Goal: Task Accomplishment & Management: Complete application form

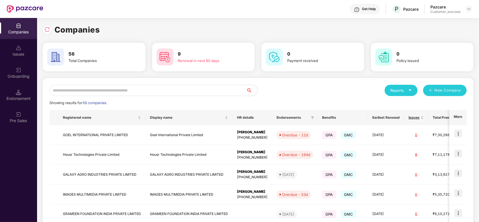
click at [115, 89] on input "text" at bounding box center [147, 90] width 197 height 11
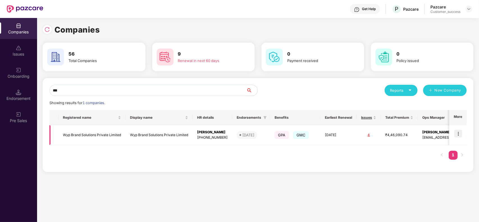
type input "***"
click at [461, 135] on img at bounding box center [458, 134] width 8 height 8
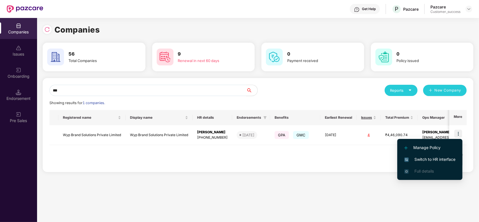
click at [435, 159] on span "Switch to HR interface" at bounding box center [429, 159] width 51 height 6
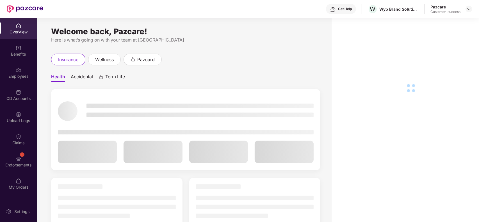
click at [20, 74] on div "Employees" at bounding box center [18, 77] width 37 height 6
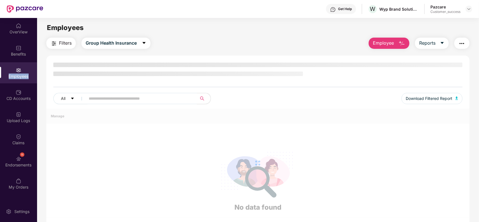
click at [20, 74] on div "Employees" at bounding box center [18, 77] width 37 height 6
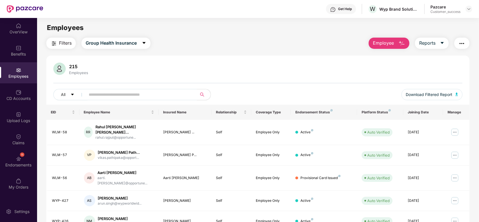
click at [382, 45] on span "Employee" at bounding box center [383, 43] width 21 height 7
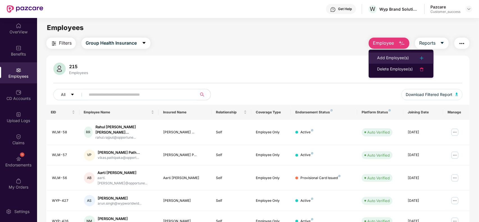
click at [383, 58] on div "Add Employee(s)" at bounding box center [393, 58] width 32 height 7
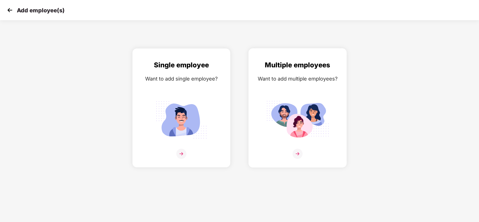
click at [309, 77] on div "Want to add multiple employees?" at bounding box center [297, 79] width 86 height 8
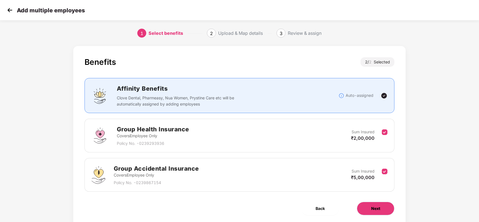
click at [364, 208] on button "Next" at bounding box center [376, 208] width 38 height 13
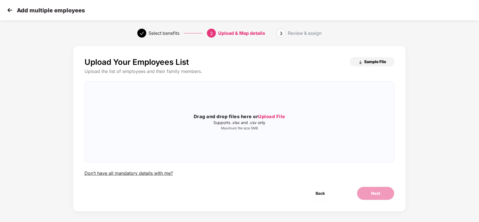
click at [372, 63] on span "Sample File" at bounding box center [375, 61] width 22 height 5
click at [8, 12] on img at bounding box center [10, 10] width 8 height 8
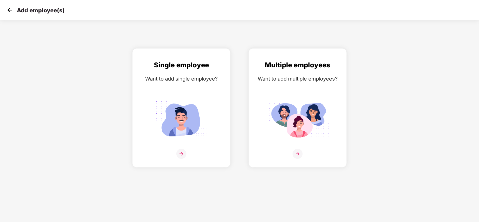
click at [8, 12] on img at bounding box center [10, 10] width 8 height 8
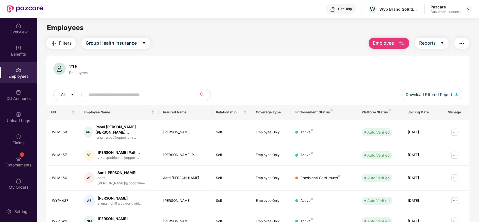
click at [384, 42] on span "Employee" at bounding box center [383, 43] width 21 height 7
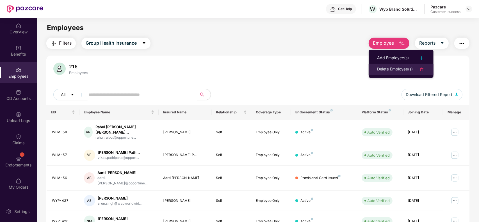
click at [381, 67] on div "Delete Employee(s)" at bounding box center [395, 69] width 36 height 7
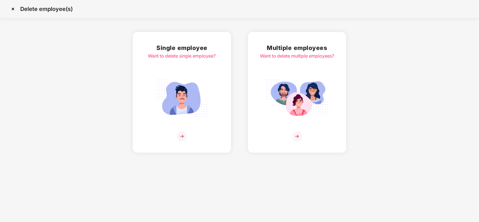
click at [309, 96] on img at bounding box center [297, 98] width 63 height 44
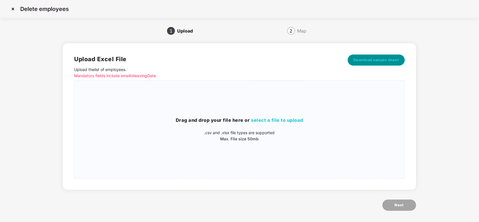
click at [364, 56] on button "Download sample sheet" at bounding box center [376, 59] width 57 height 11
click at [248, 124] on h3 "Drag and drop your file here or select a file to upload" at bounding box center [239, 120] width 330 height 7
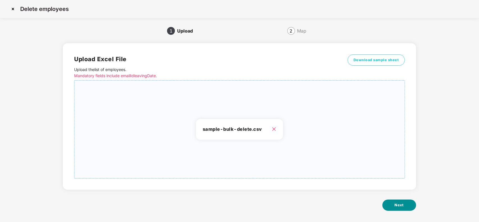
click at [398, 200] on button "Next" at bounding box center [399, 205] width 34 height 11
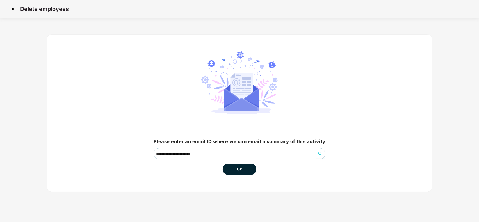
click at [237, 170] on span "Ok" at bounding box center [239, 169] width 5 height 6
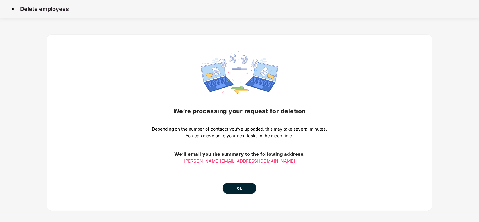
click at [238, 186] on span "Ok" at bounding box center [239, 189] width 5 height 6
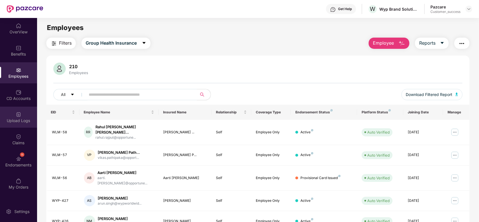
click at [14, 121] on div "Upload Logs" at bounding box center [18, 121] width 37 height 6
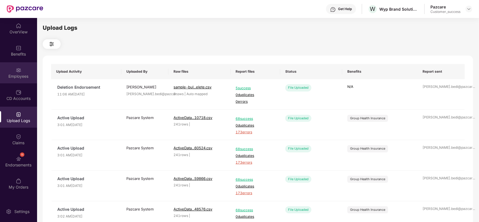
click at [8, 72] on div "Employees" at bounding box center [18, 72] width 37 height 21
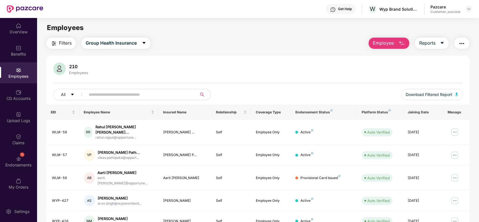
click at [383, 42] on span "Employee" at bounding box center [383, 43] width 21 height 7
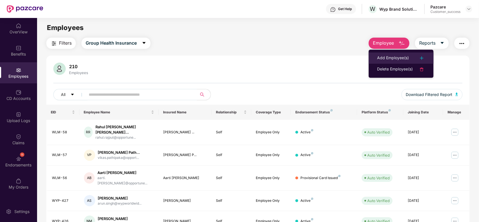
click at [381, 55] on div "Add Employee(s)" at bounding box center [393, 58] width 32 height 7
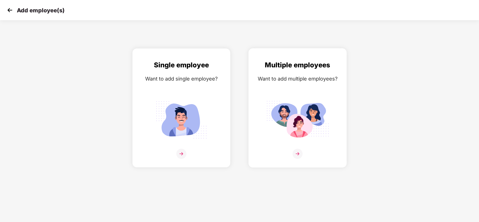
click at [271, 90] on div "Multiple employees Want to add multiple employees?" at bounding box center [297, 113] width 86 height 106
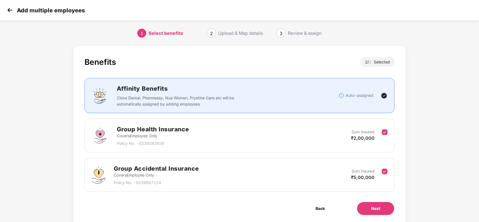
click at [370, 201] on div "Benefits 2 / 2 Selected Affinity Benefits Clove Dental, Pharmeasy, Nua Women, P…" at bounding box center [239, 136] width 333 height 181
click at [370, 206] on button "Next" at bounding box center [376, 208] width 38 height 13
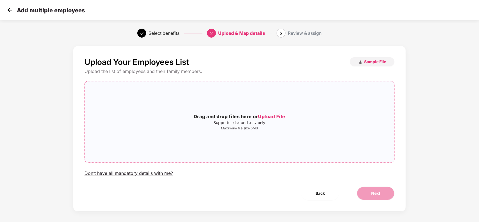
click at [254, 145] on div "Drag and drop files here or Upload File Supports .xlsx and .csv only Maximum fi…" at bounding box center [240, 122] width 310 height 72
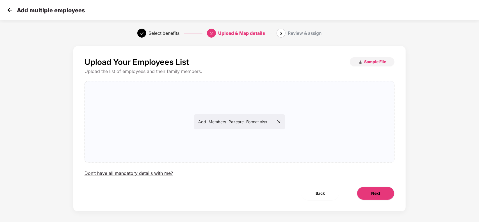
click at [372, 197] on button "Next" at bounding box center [376, 193] width 38 height 13
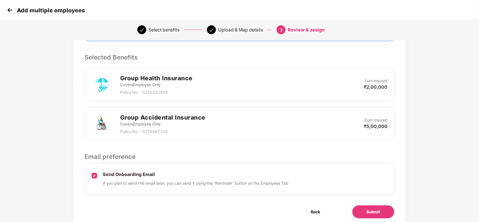
scroll to position [109, 0]
click at [378, 214] on span "Submit" at bounding box center [373, 212] width 14 height 6
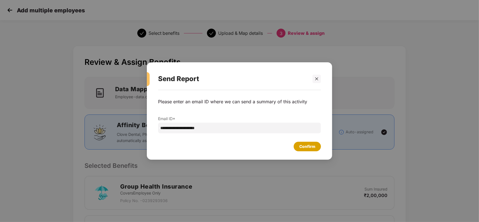
click at [305, 146] on div "Confirm" at bounding box center [307, 146] width 16 height 6
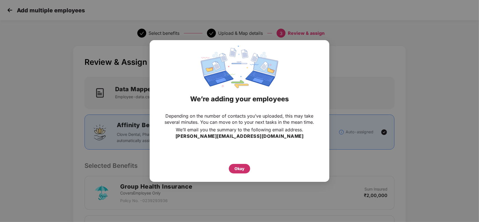
click at [246, 168] on div "Okay" at bounding box center [239, 169] width 21 height 10
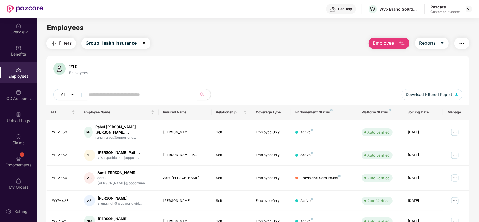
click at [390, 46] on span "Employee" at bounding box center [383, 43] width 21 height 7
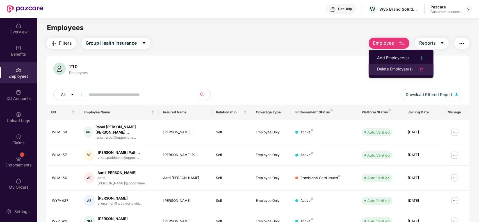
click at [380, 70] on div "Delete Employee(s)" at bounding box center [395, 69] width 36 height 7
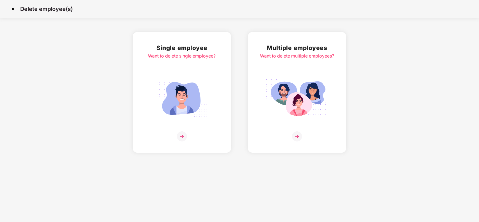
click at [335, 79] on div "Multiple employees Want to delete multiple employees?" at bounding box center [297, 92] width 98 height 121
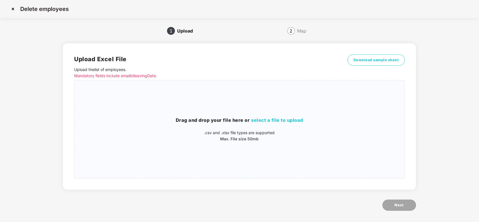
click at [376, 53] on div "Upload Excel File Upload the list of employees . Mandatory fields include email…" at bounding box center [239, 116] width 353 height 147
click at [374, 56] on button "Download sample sheet" at bounding box center [376, 59] width 57 height 11
click at [271, 138] on p "Max. File size 50mb" at bounding box center [239, 139] width 330 height 6
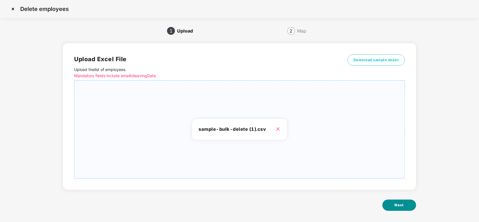
click at [395, 204] on span "Next" at bounding box center [399, 205] width 9 height 6
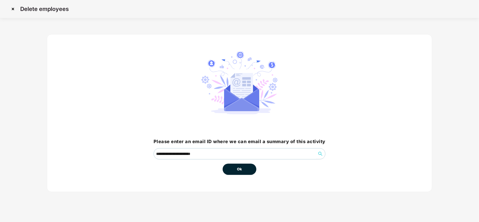
click at [243, 173] on button "Ok" at bounding box center [240, 169] width 34 height 11
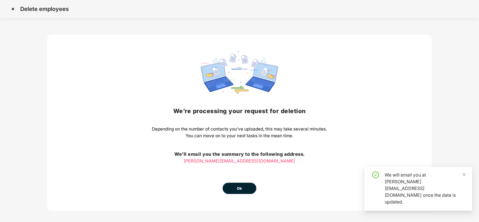
click at [243, 188] on button "Ok" at bounding box center [240, 188] width 34 height 11
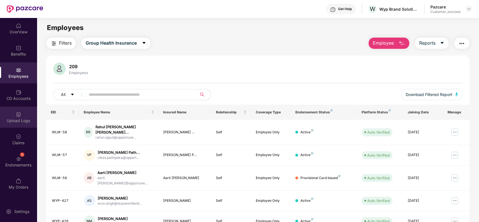
click at [23, 121] on div "Upload Logs" at bounding box center [18, 121] width 37 height 6
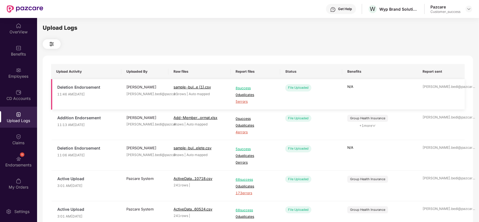
click at [239, 100] on span "5 errors" at bounding box center [256, 101] width 40 height 5
click at [14, 75] on div "Employees" at bounding box center [18, 77] width 37 height 6
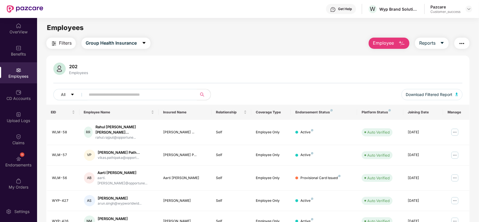
click at [378, 44] on span "Employee" at bounding box center [383, 43] width 21 height 7
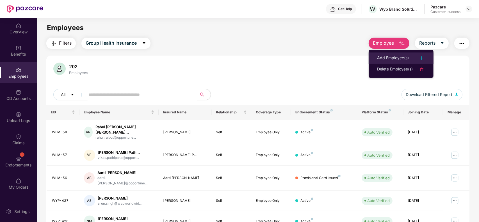
click at [380, 57] on div "Add Employee(s)" at bounding box center [393, 58] width 32 height 7
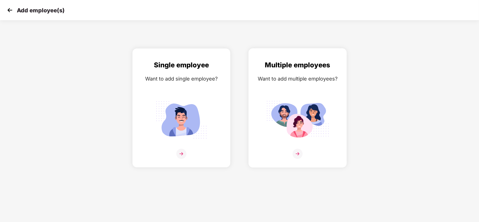
click at [280, 94] on div "Multiple employees Want to add multiple employees?" at bounding box center [297, 113] width 86 height 106
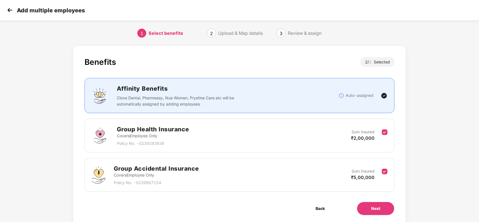
click at [381, 199] on div "Benefits 2 / 2 Selected Affinity Benefits Clove Dental, Pharmeasy, Nua Women, P…" at bounding box center [239, 136] width 333 height 181
click at [377, 207] on span "Next" at bounding box center [375, 209] width 9 height 6
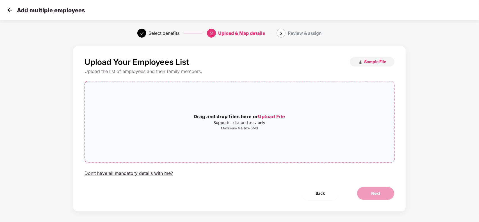
click at [302, 140] on div "Drag and drop files here or Upload File Supports .xlsx and .csv only Maximum fi…" at bounding box center [240, 122] width 310 height 72
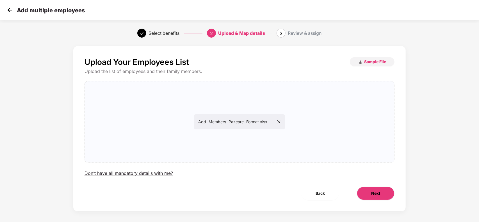
click at [377, 197] on button "Next" at bounding box center [376, 193] width 38 height 13
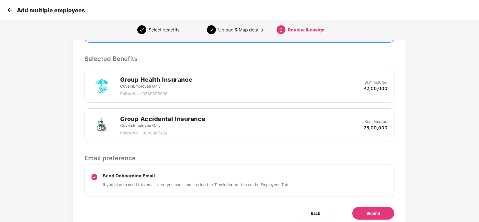
scroll to position [107, 0]
click at [370, 210] on span "Submit" at bounding box center [373, 213] width 14 height 6
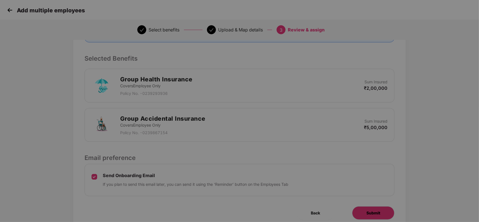
scroll to position [0, 0]
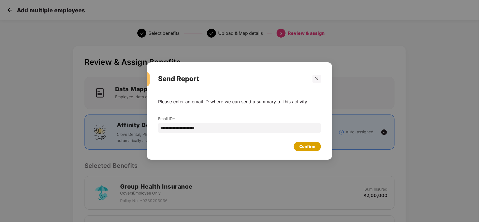
click at [307, 145] on div "Confirm" at bounding box center [307, 146] width 16 height 6
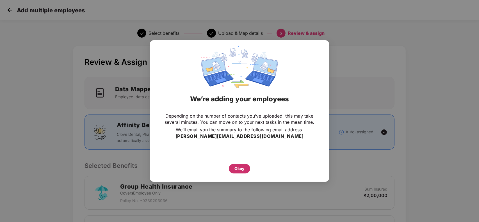
click at [243, 169] on div "Okay" at bounding box center [239, 169] width 10 height 6
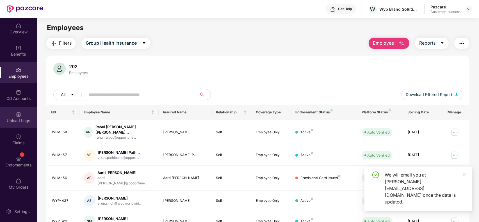
click at [10, 120] on div "Upload Logs" at bounding box center [18, 121] width 37 height 6
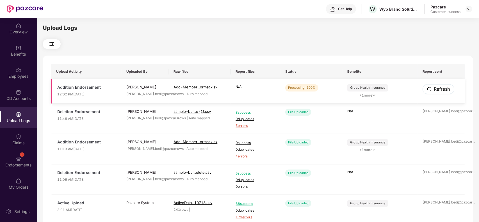
click at [451, 85] on button "Refresh" at bounding box center [439, 89] width 32 height 10
click at [442, 86] on span "Refresh" at bounding box center [441, 89] width 16 height 7
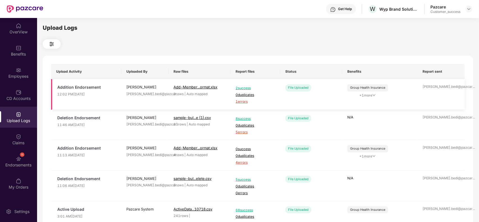
click at [239, 101] on span "1 errors" at bounding box center [256, 101] width 40 height 5
click at [25, 80] on div "Employees" at bounding box center [18, 72] width 37 height 21
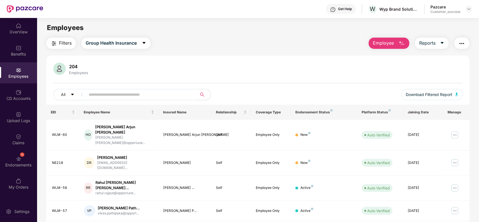
click at [397, 40] on button "Employee" at bounding box center [389, 43] width 41 height 11
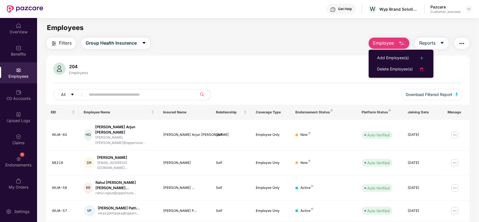
click at [395, 51] on ul "Add Employee(s) Delete Employee(s)" at bounding box center [401, 64] width 65 height 28
click at [392, 55] on div "Add Employee(s)" at bounding box center [393, 58] width 32 height 7
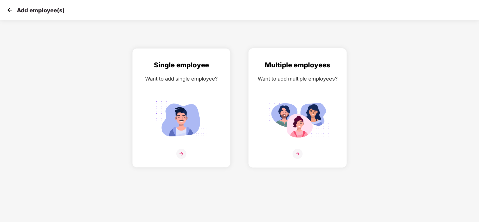
click at [326, 100] on img at bounding box center [297, 120] width 63 height 44
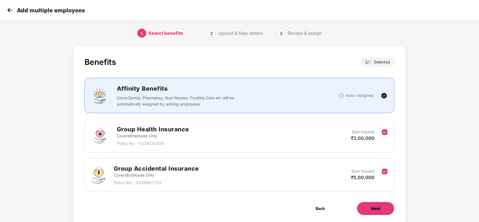
click at [367, 208] on button "Next" at bounding box center [376, 208] width 38 height 13
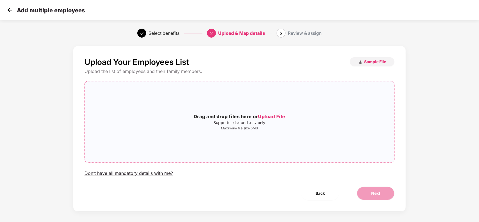
click at [244, 99] on div "Drag and drop files here or Upload File Supports .xlsx and .csv only Maximum fi…" at bounding box center [240, 122] width 310 height 72
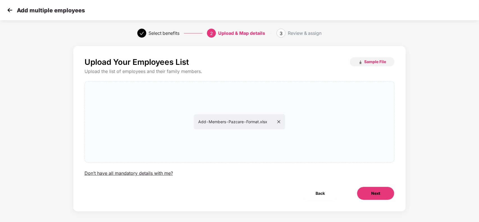
click at [372, 195] on span "Next" at bounding box center [375, 193] width 9 height 6
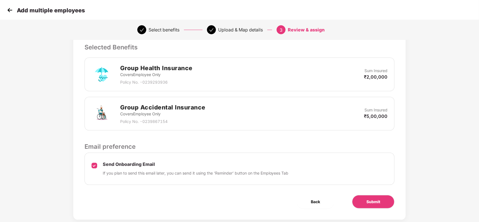
scroll to position [119, 0]
click at [361, 202] on button "Submit" at bounding box center [373, 201] width 42 height 13
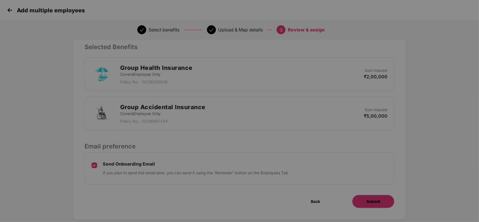
scroll to position [0, 0]
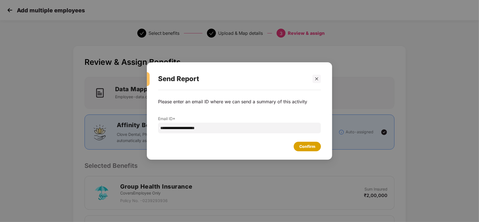
click at [307, 145] on div "Confirm" at bounding box center [307, 146] width 16 height 6
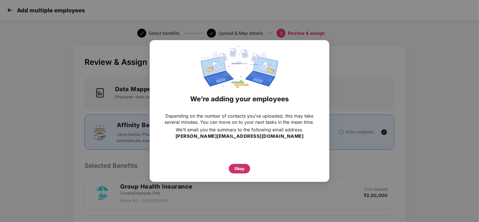
click at [237, 170] on div "Okay" at bounding box center [239, 169] width 10 height 6
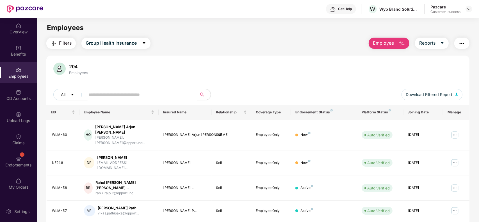
click at [473, 10] on header "Get Help W Wyp Brand Solutions Private Limited Pazcare Customer_success" at bounding box center [239, 9] width 479 height 18
click at [469, 10] on img at bounding box center [469, 9] width 4 height 4
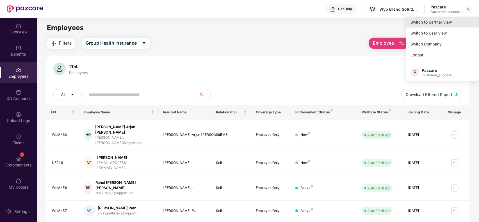
click at [451, 20] on div "Switch to partner view" at bounding box center [442, 22] width 73 height 11
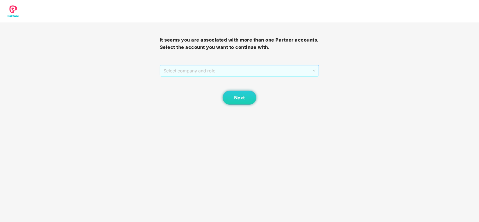
click at [246, 73] on span "Select company and role" at bounding box center [239, 70] width 152 height 11
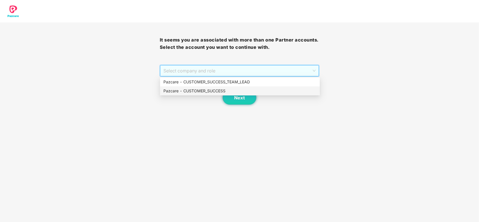
click at [189, 89] on div "Pazcare - CUSTOMER_SUCCESS" at bounding box center [239, 91] width 153 height 6
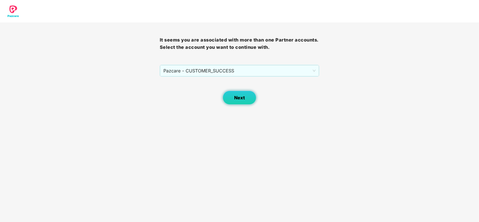
click at [240, 99] on span "Next" at bounding box center [239, 97] width 11 height 5
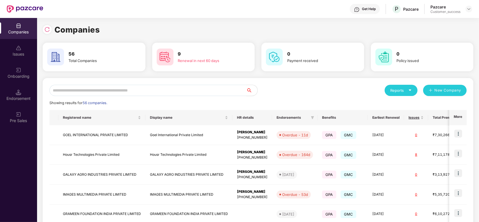
click at [143, 88] on input "text" at bounding box center [147, 90] width 197 height 11
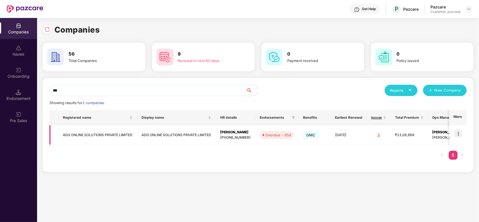
type input "***"
click at [122, 128] on td "ADG ONLINE SOLUTIONS PRIVATE LIMITED" at bounding box center [97, 135] width 79 height 20
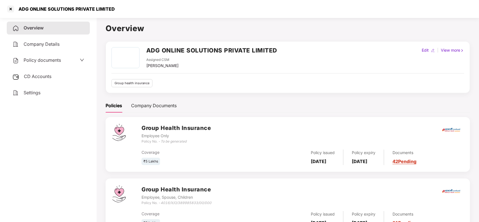
click at [33, 75] on span "CD Accounts" at bounding box center [38, 77] width 28 height 6
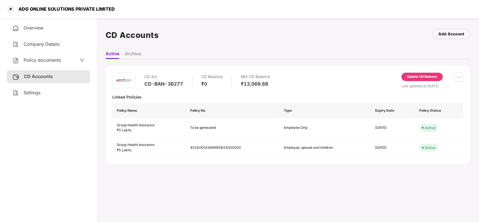
click at [51, 28] on div "Overview" at bounding box center [48, 28] width 83 height 13
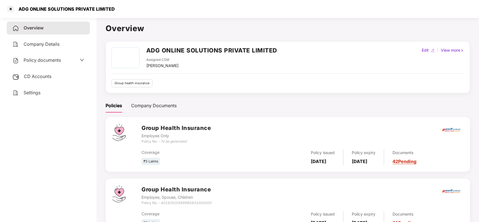
click at [47, 72] on div "CD Accounts" at bounding box center [48, 76] width 83 height 13
